Goal: Information Seeking & Learning: Find specific fact

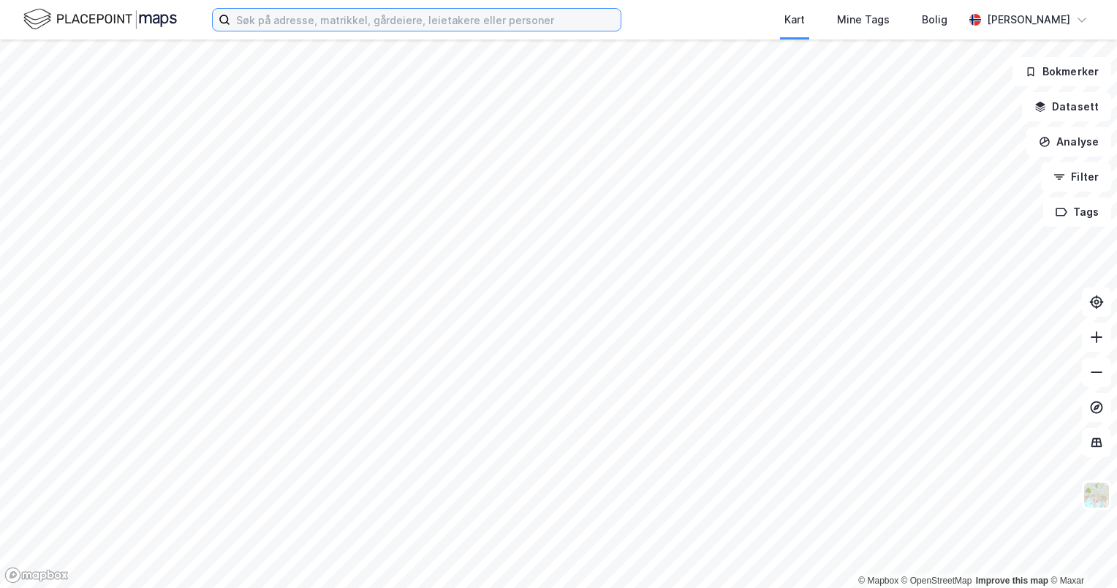
click at [311, 23] on input at bounding box center [425, 20] width 390 height 22
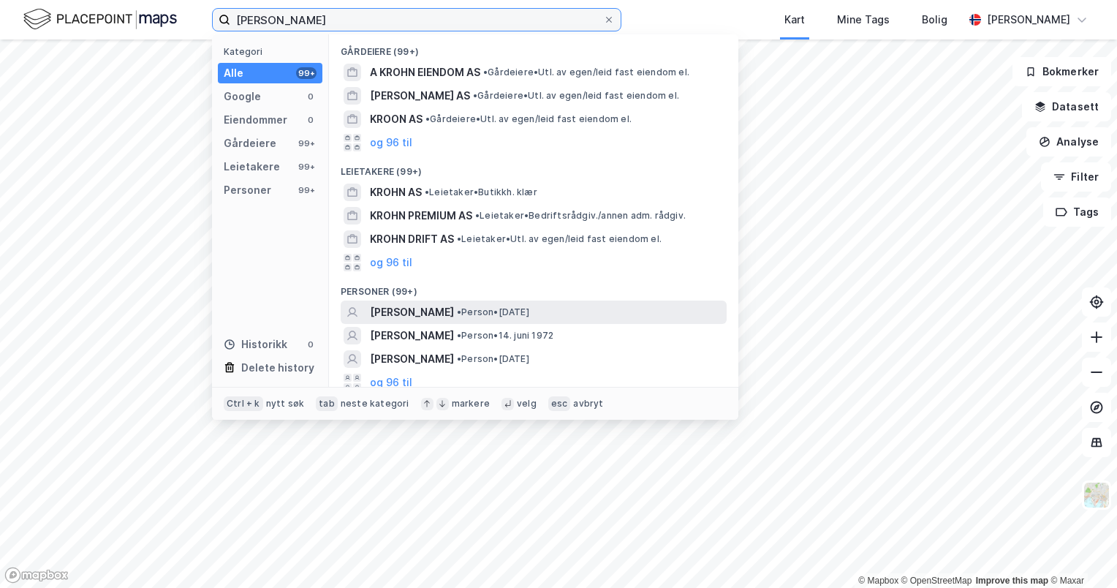
type input "[PERSON_NAME]"
click at [401, 307] on span "[PERSON_NAME]" at bounding box center [412, 312] width 84 height 18
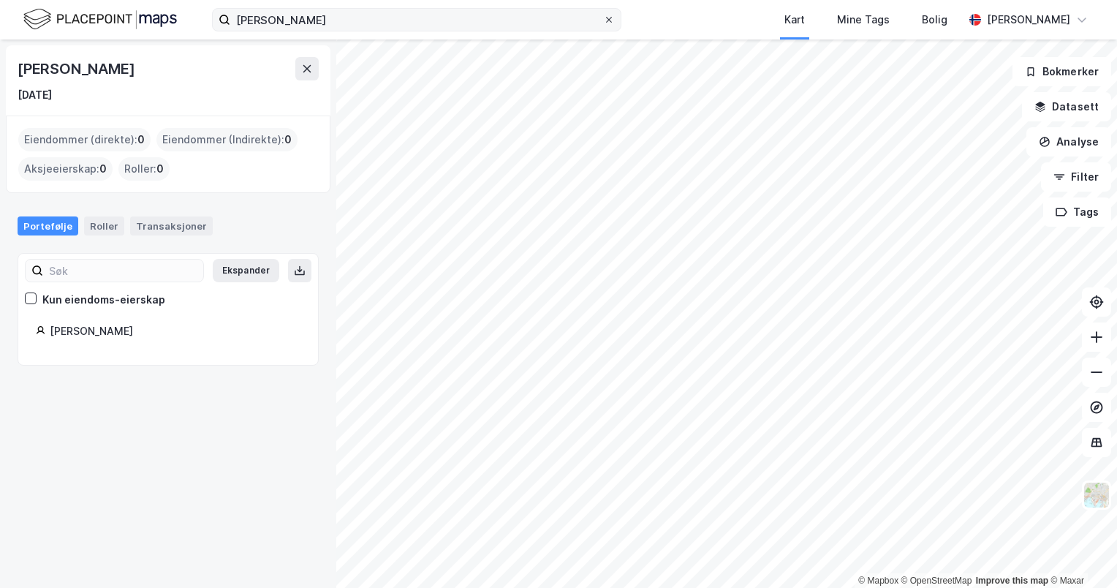
click at [605, 18] on icon at bounding box center [609, 19] width 9 height 9
click at [603, 18] on input "[PERSON_NAME]" at bounding box center [416, 20] width 373 height 22
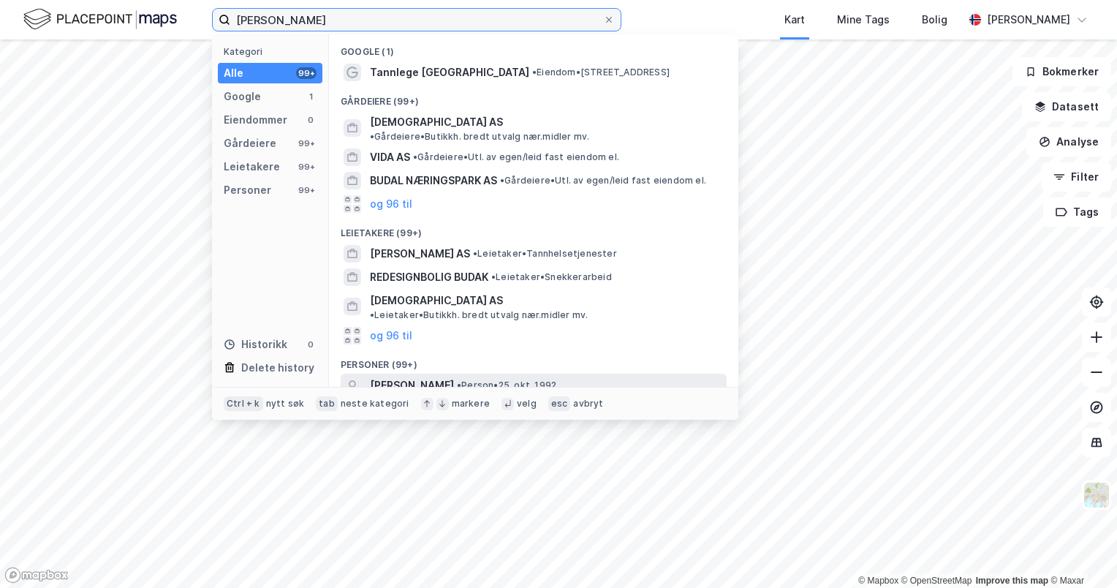
type input "[PERSON_NAME]"
click at [498, 377] on div "[PERSON_NAME] • Person • [DATE]" at bounding box center [547, 386] width 354 height 18
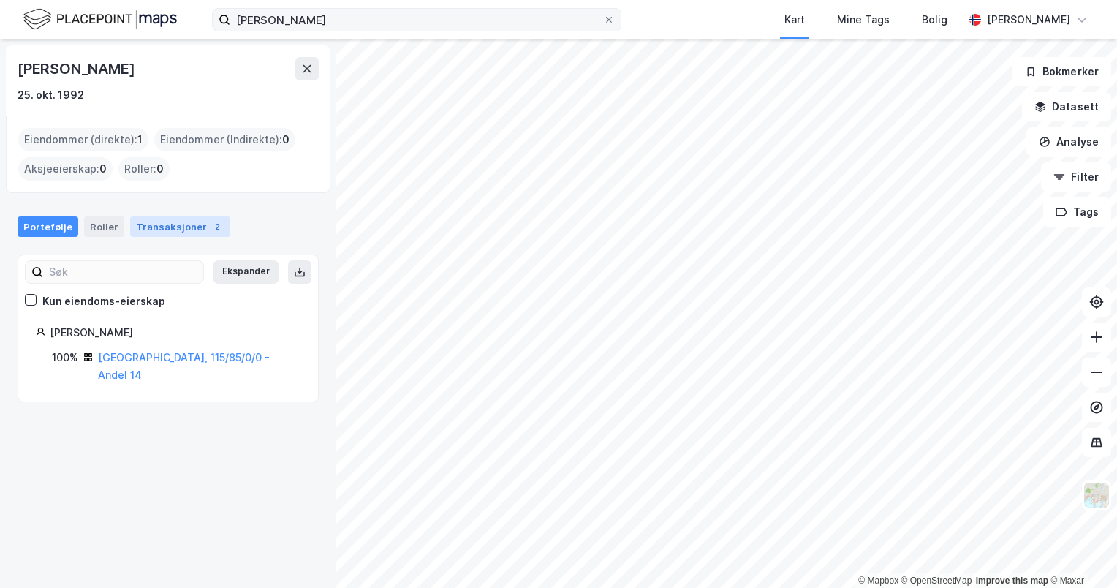
click at [189, 221] on div "Transaksjoner 2" at bounding box center [180, 226] width 100 height 20
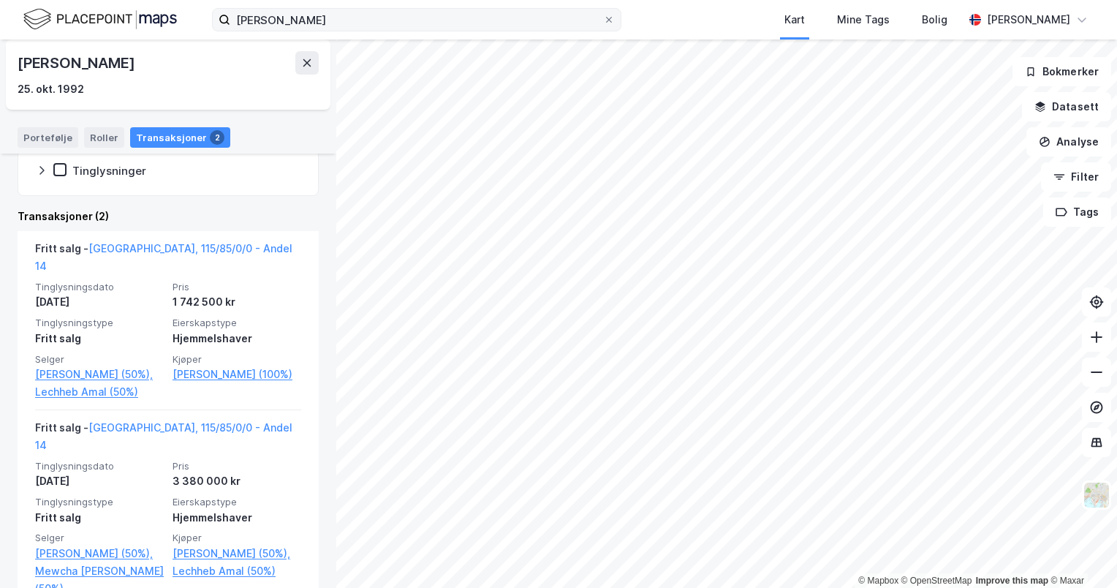
scroll to position [273, 0]
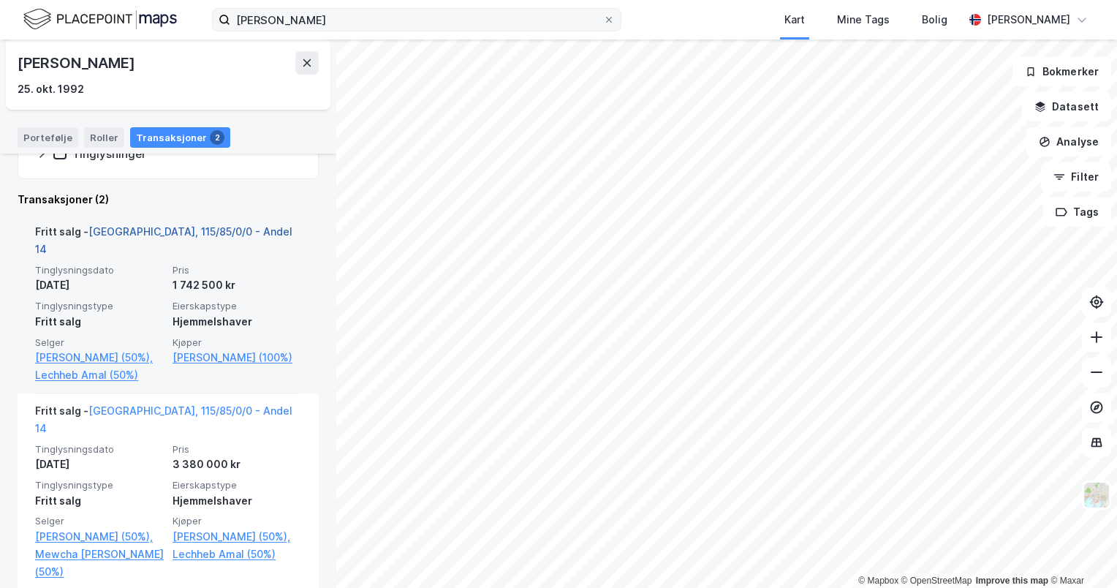
click at [205, 228] on link "[GEOGRAPHIC_DATA], 115/85/0/0 - Andel 14" at bounding box center [163, 240] width 257 height 30
